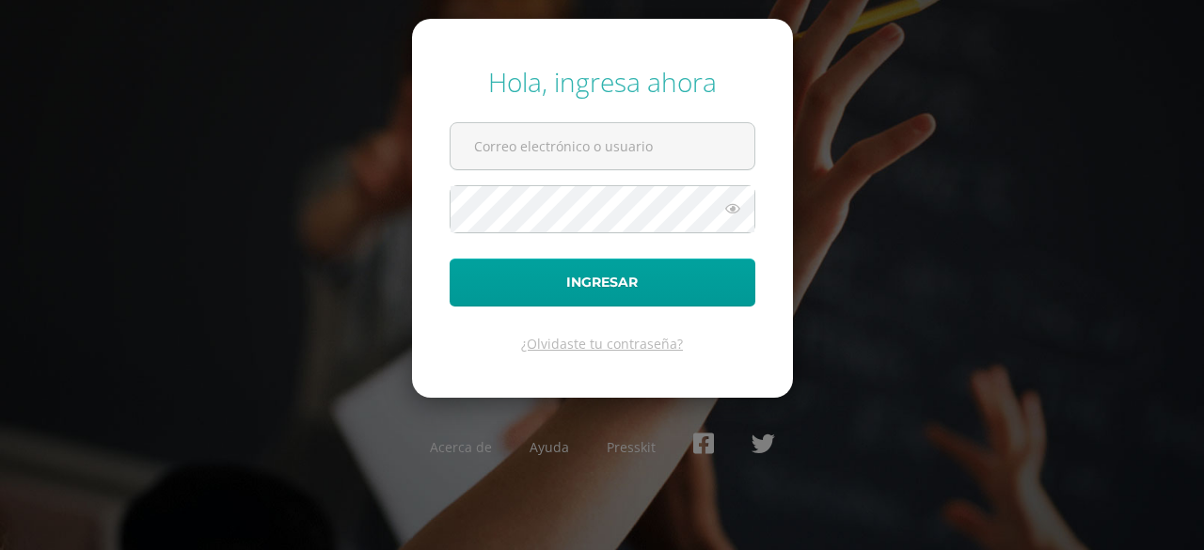
type input "[EMAIL_ADDRESS][DOMAIN_NAME]"
click at [535, 312] on form "Hola, ingresa ahora [EMAIL_ADDRESS][DOMAIN_NAME] Ingresar ¿Olvidaste tu contras…" at bounding box center [602, 208] width 381 height 378
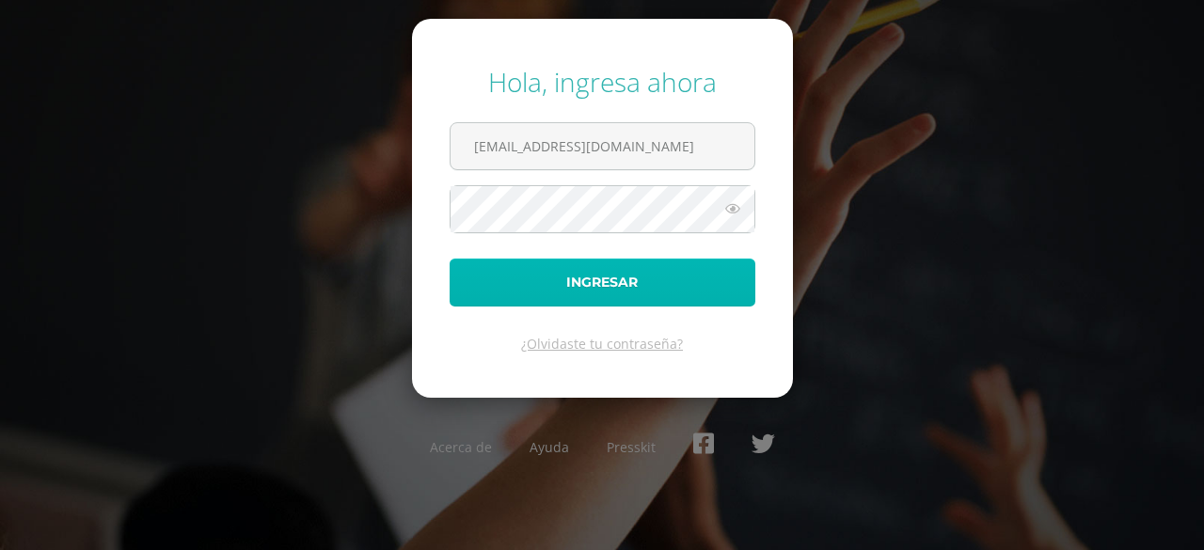
click at [555, 274] on button "Ingresar" at bounding box center [603, 283] width 306 height 48
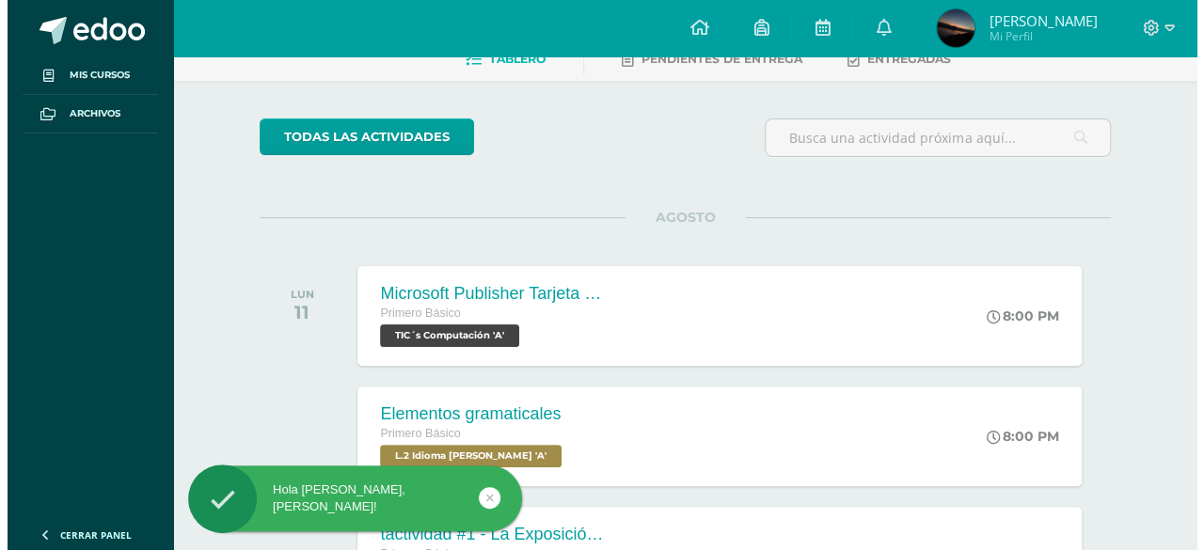
scroll to position [188, 0]
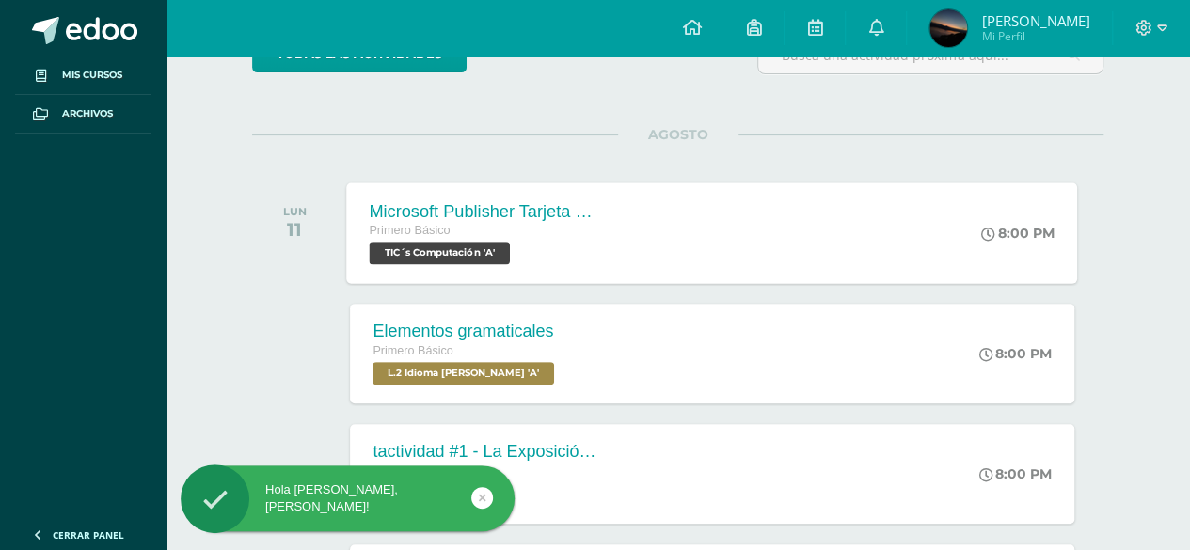
click at [689, 236] on div "Microsoft Publisher Tarjeta de invitación Primero Básico TIC´s Computación 'A' …" at bounding box center [712, 233] width 731 height 101
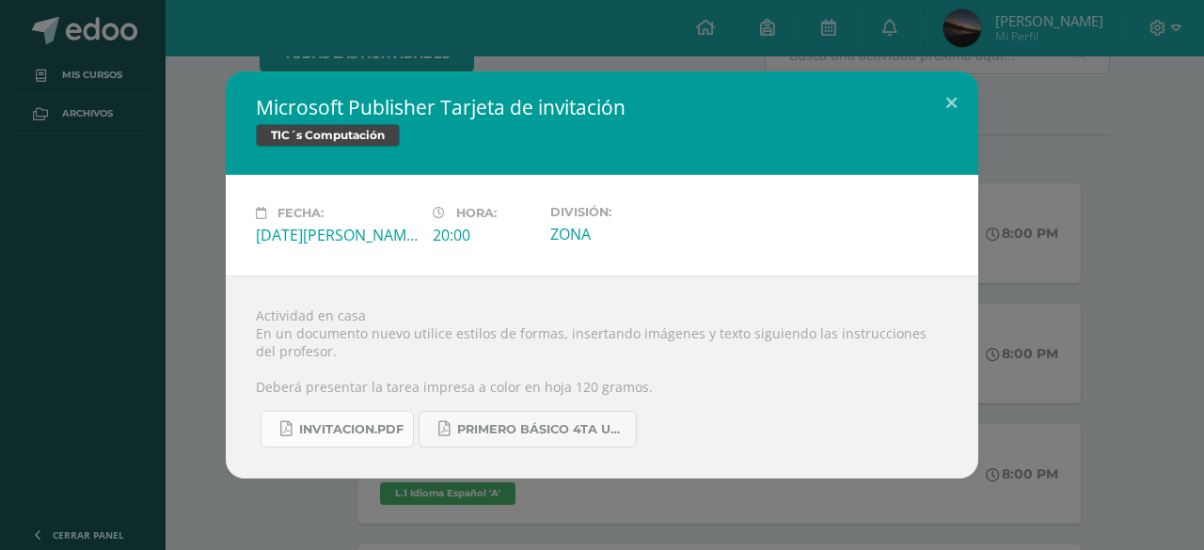
click at [374, 432] on span "INVITACION.pdf" at bounding box center [351, 429] width 104 height 15
click at [472, 443] on link "PRIMERO BÁSICO 4TA UNIDAD..pdf" at bounding box center [528, 429] width 218 height 37
